Goal: Task Accomplishment & Management: Manage account settings

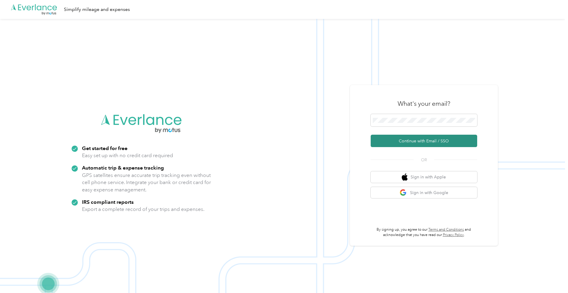
click at [438, 141] on button "Continue with Email / SSO" at bounding box center [423, 141] width 106 height 12
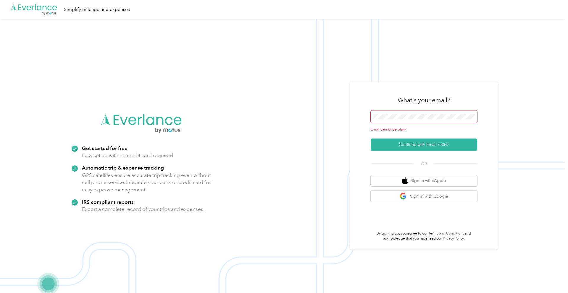
click at [396, 121] on span at bounding box center [423, 117] width 106 height 12
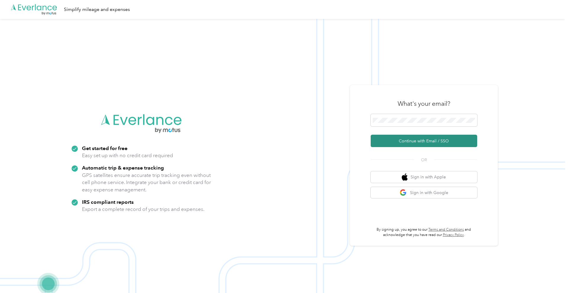
drag, startPoint x: 425, startPoint y: 139, endPoint x: 390, endPoint y: 141, distance: 35.6
click at [425, 139] on button "Continue with Email / SSO" at bounding box center [423, 141] width 106 height 12
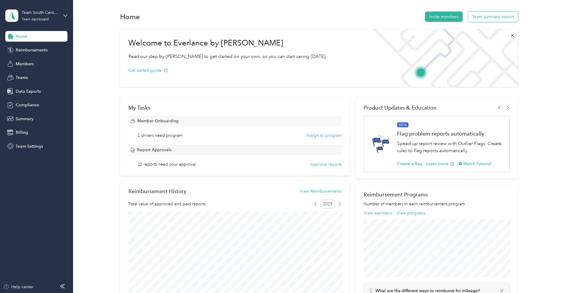
click at [481, 18] on button "Team summary export" at bounding box center [493, 17] width 50 height 10
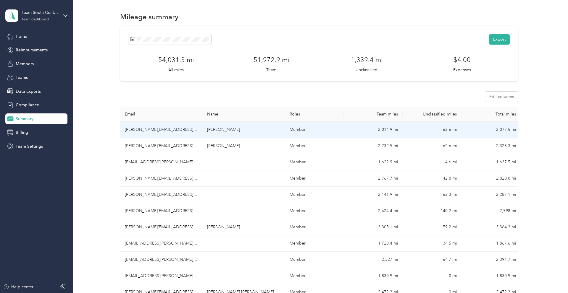
click at [160, 130] on td "[PERSON_NAME][EMAIL_ADDRESS][PERSON_NAME][DOMAIN_NAME]" at bounding box center [161, 130] width 82 height 16
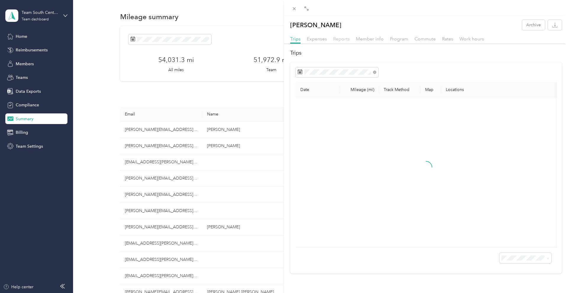
click at [340, 39] on span "Reports" at bounding box center [341, 39] width 17 height 6
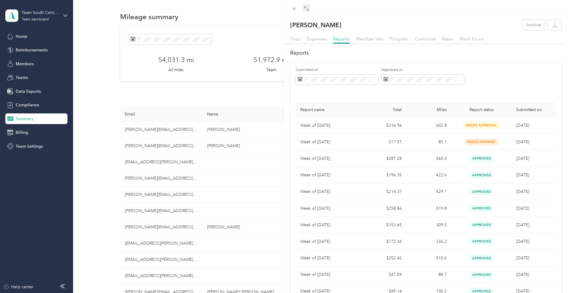
click at [308, 10] on span at bounding box center [306, 8] width 8 height 8
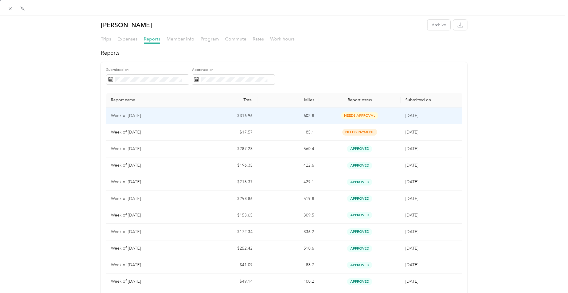
click at [202, 117] on td "$316.96" at bounding box center [226, 116] width 61 height 17
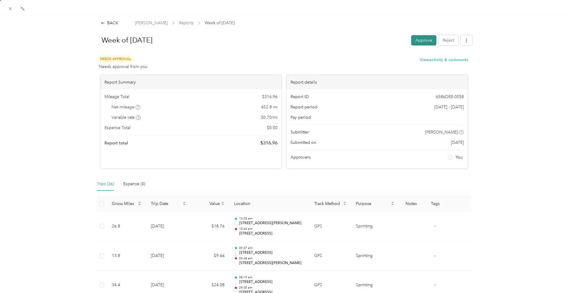
click at [422, 41] on button "Approve" at bounding box center [423, 40] width 25 height 10
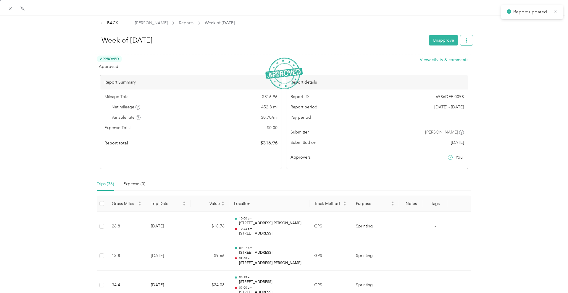
click at [469, 42] on button "button" at bounding box center [466, 40] width 12 height 10
drag, startPoint x: 444, startPoint y: 62, endPoint x: 439, endPoint y: 61, distance: 5.1
click at [444, 62] on span "Download" at bounding box center [450, 62] width 20 height 6
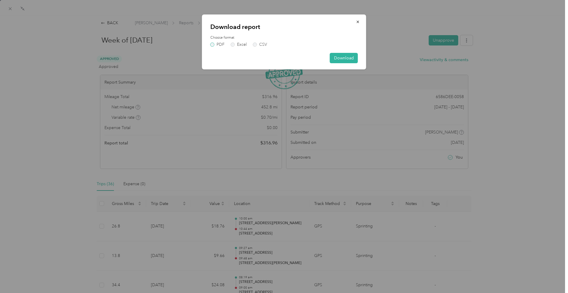
click at [221, 45] on label "PDF" at bounding box center [217, 45] width 14 height 4
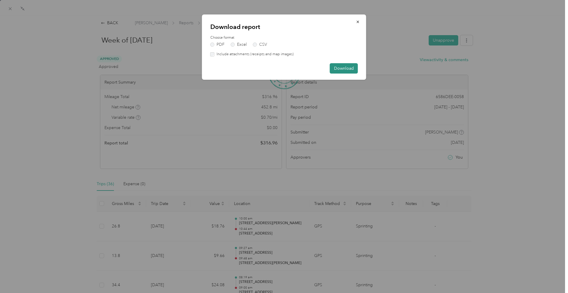
drag, startPoint x: 339, startPoint y: 68, endPoint x: 335, endPoint y: 67, distance: 3.9
click at [337, 68] on button "Download" at bounding box center [344, 68] width 28 height 10
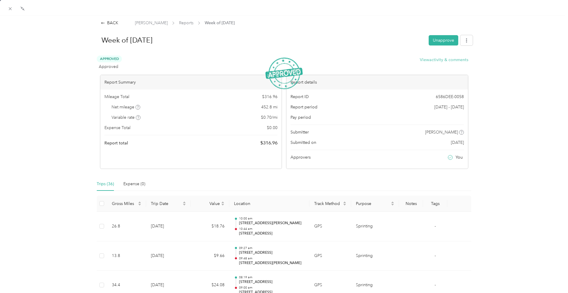
click at [434, 59] on button "View activity & comments" at bounding box center [444, 60] width 48 height 6
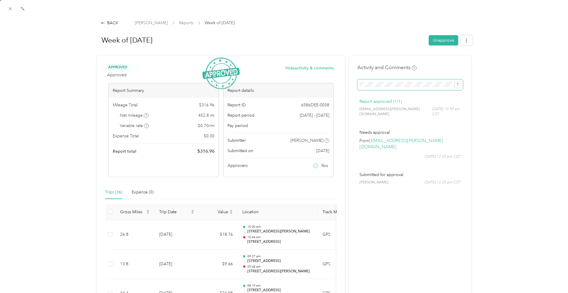
click at [458, 85] on icon "submit" at bounding box center [457, 84] width 4 height 4
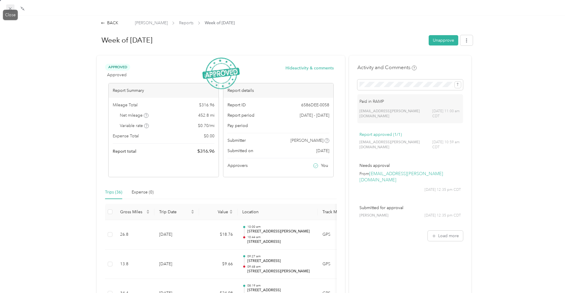
click at [10, 8] on icon at bounding box center [10, 8] width 3 height 3
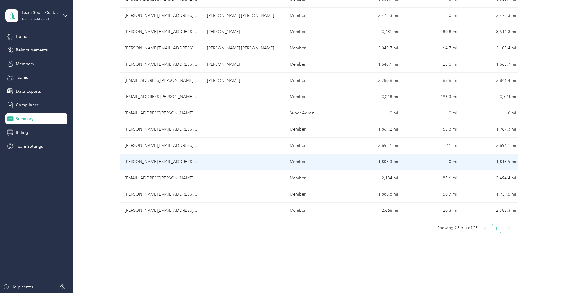
scroll to position [277, 0]
click at [145, 161] on td "[PERSON_NAME][EMAIL_ADDRESS][PERSON_NAME][DOMAIN_NAME]" at bounding box center [161, 162] width 82 height 16
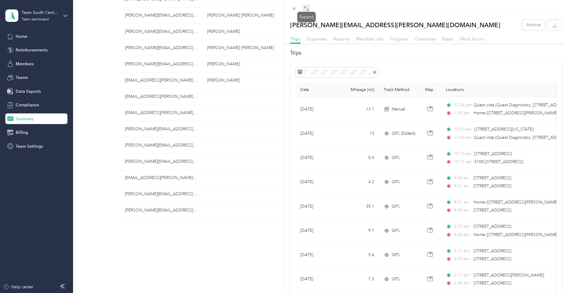
click at [306, 10] on icon at bounding box center [306, 8] width 5 height 5
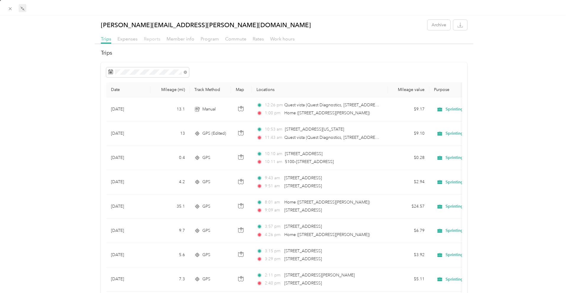
click at [153, 39] on span "Reports" at bounding box center [152, 39] width 17 height 6
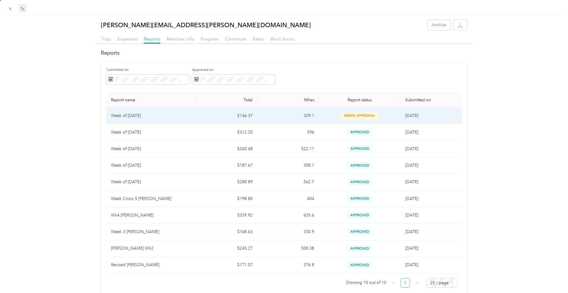
click at [222, 116] on td "$146.37" at bounding box center [226, 116] width 61 height 17
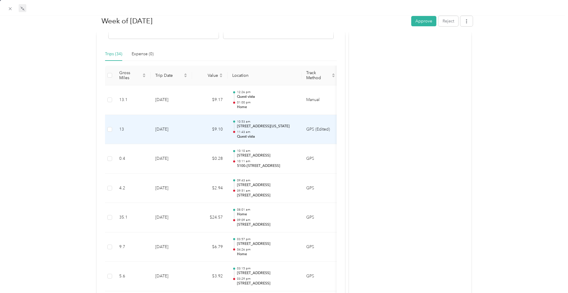
scroll to position [138, 0]
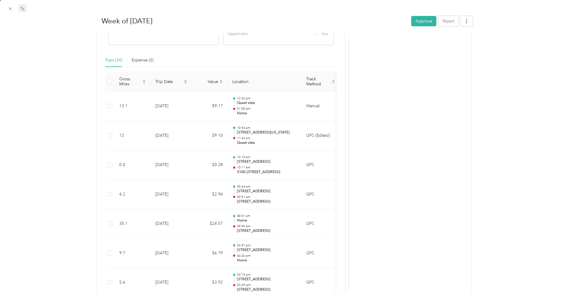
click at [419, 23] on button "Approve" at bounding box center [423, 21] width 25 height 10
click at [469, 21] on button "button" at bounding box center [466, 21] width 12 height 10
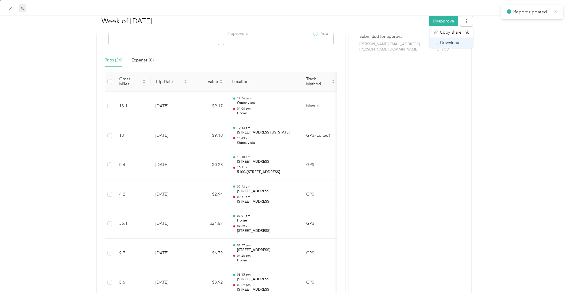
drag, startPoint x: 455, startPoint y: 43, endPoint x: 431, endPoint y: 43, distance: 23.4
click at [454, 43] on span "Download" at bounding box center [450, 43] width 20 height 6
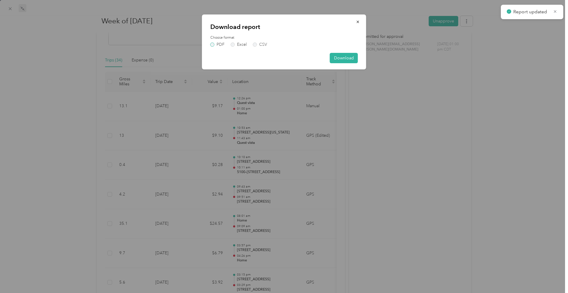
click at [224, 43] on label "PDF" at bounding box center [217, 45] width 14 height 4
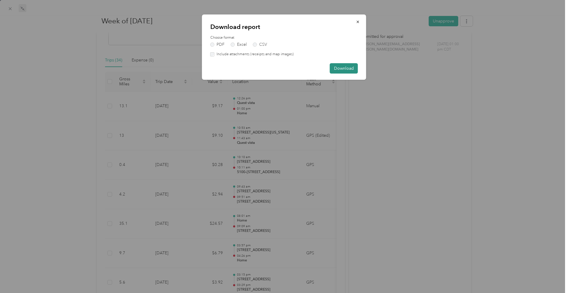
click at [341, 70] on button "Download" at bounding box center [344, 68] width 28 height 10
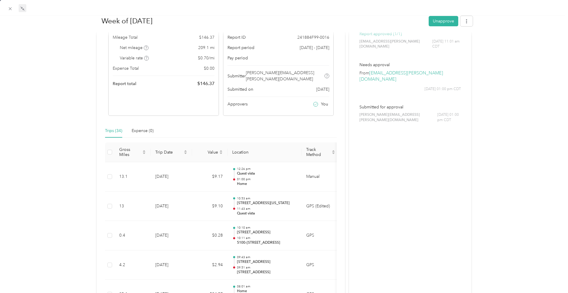
scroll to position [0, 0]
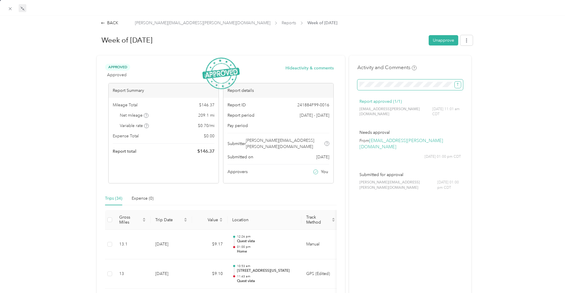
click at [455, 84] on icon "submit" at bounding box center [457, 84] width 4 height 4
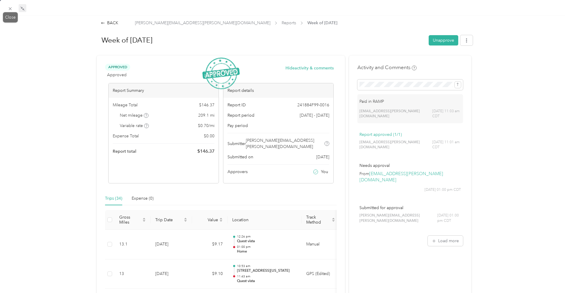
click at [11, 7] on icon at bounding box center [10, 8] width 5 height 5
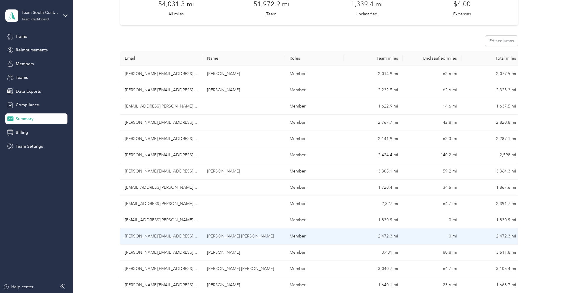
scroll to position [53, 0]
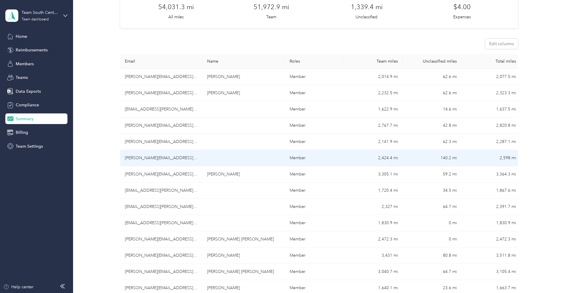
click at [178, 156] on td "[PERSON_NAME][EMAIL_ADDRESS][PERSON_NAME][DOMAIN_NAME]" at bounding box center [161, 158] width 82 height 16
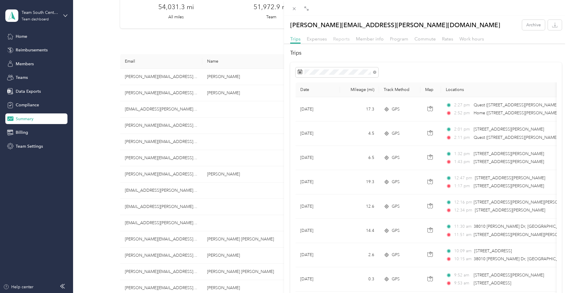
click at [340, 41] on span "Reports" at bounding box center [341, 39] width 17 height 6
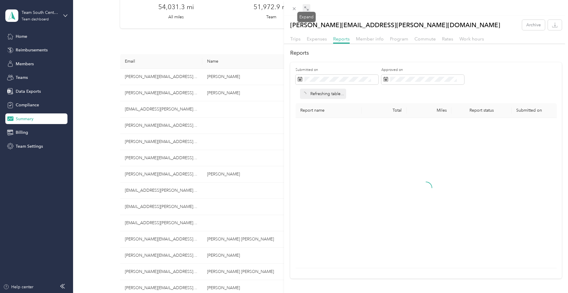
click at [307, 7] on icon at bounding box center [306, 8] width 5 height 5
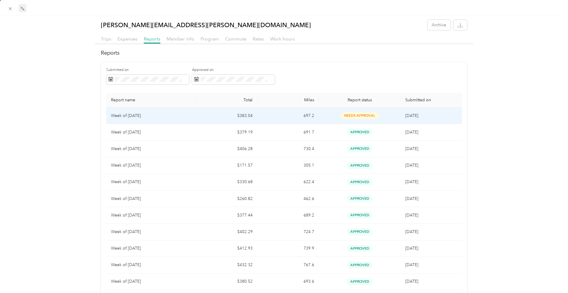
click at [197, 120] on td "$383.04" at bounding box center [226, 116] width 61 height 17
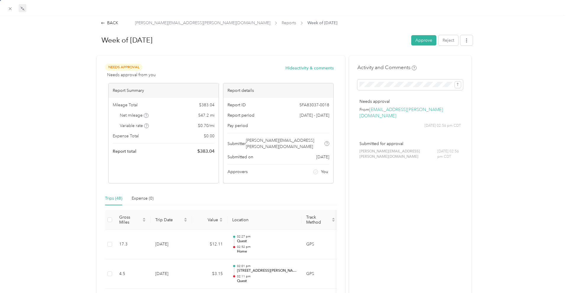
click at [417, 42] on button "Approve" at bounding box center [423, 40] width 25 height 10
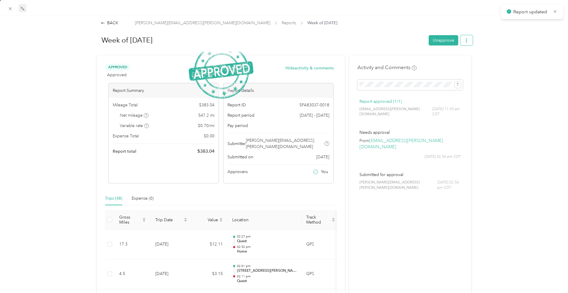
click at [468, 41] on button "button" at bounding box center [466, 40] width 12 height 10
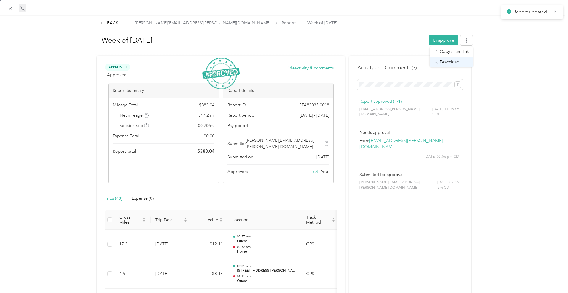
drag, startPoint x: 447, startPoint y: 63, endPoint x: 432, endPoint y: 62, distance: 15.1
click at [446, 63] on span "Download" at bounding box center [450, 62] width 20 height 6
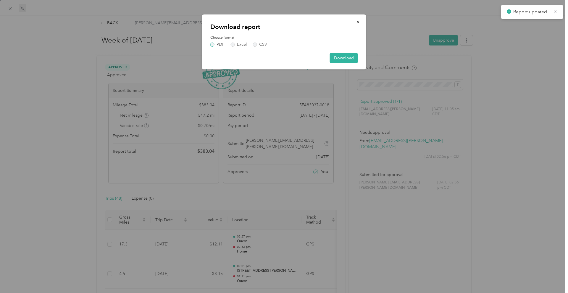
click at [220, 44] on label "PDF" at bounding box center [217, 45] width 14 height 4
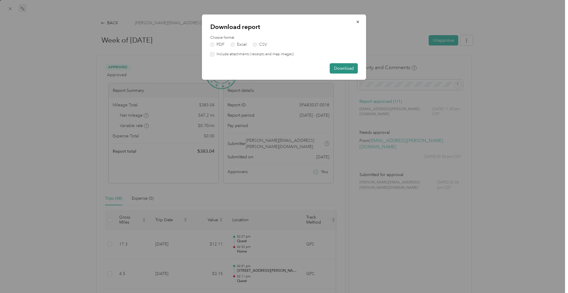
click at [349, 67] on button "Download" at bounding box center [344, 68] width 28 height 10
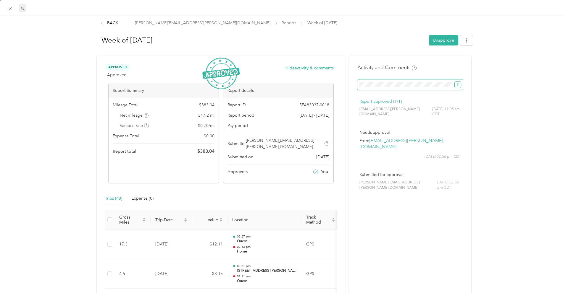
click at [459, 84] on icon "submit" at bounding box center [457, 84] width 4 height 4
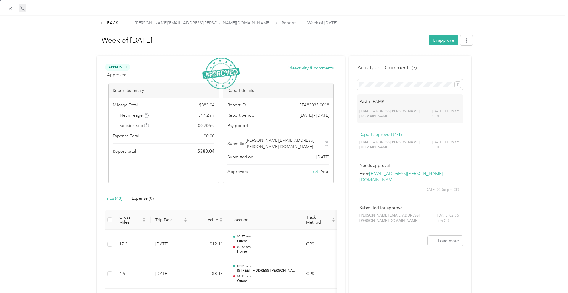
scroll to position [53, 0]
click at [10, 9] on icon at bounding box center [10, 8] width 5 height 5
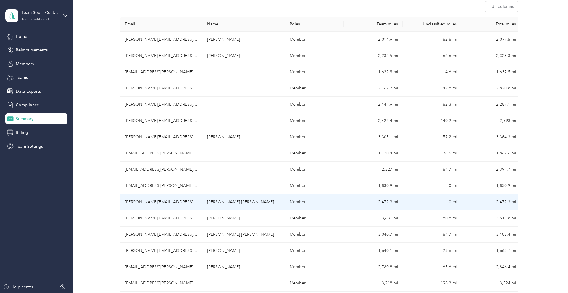
scroll to position [86, 0]
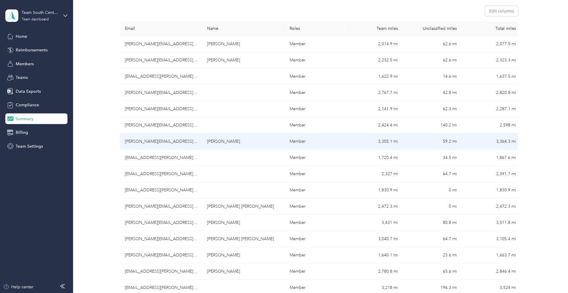
click at [157, 139] on td "[PERSON_NAME][EMAIL_ADDRESS][PERSON_NAME][DOMAIN_NAME]" at bounding box center [161, 142] width 82 height 16
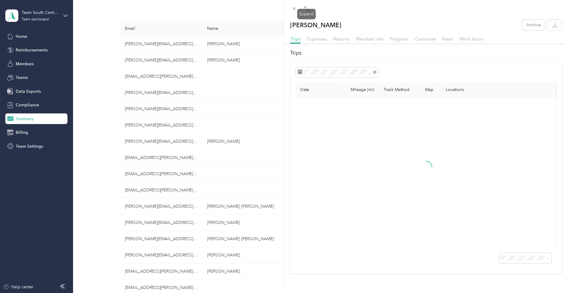
click at [309, 10] on span at bounding box center [306, 8] width 8 height 8
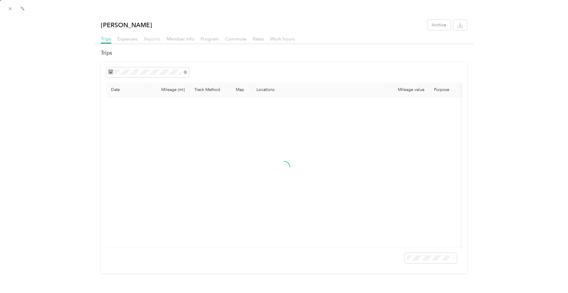
click at [156, 39] on span "Reports" at bounding box center [152, 39] width 17 height 6
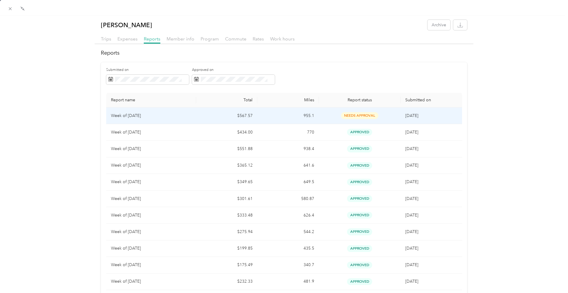
click at [229, 117] on td "$567.57" at bounding box center [226, 116] width 61 height 17
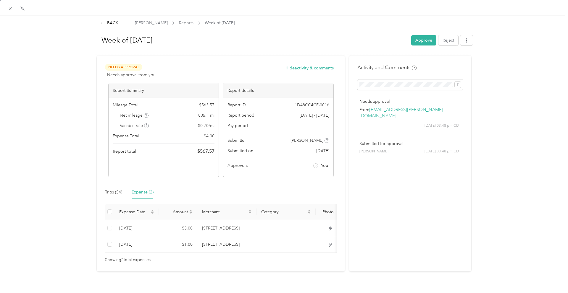
scroll to position [14, 0]
